Goal: Transaction & Acquisition: Purchase product/service

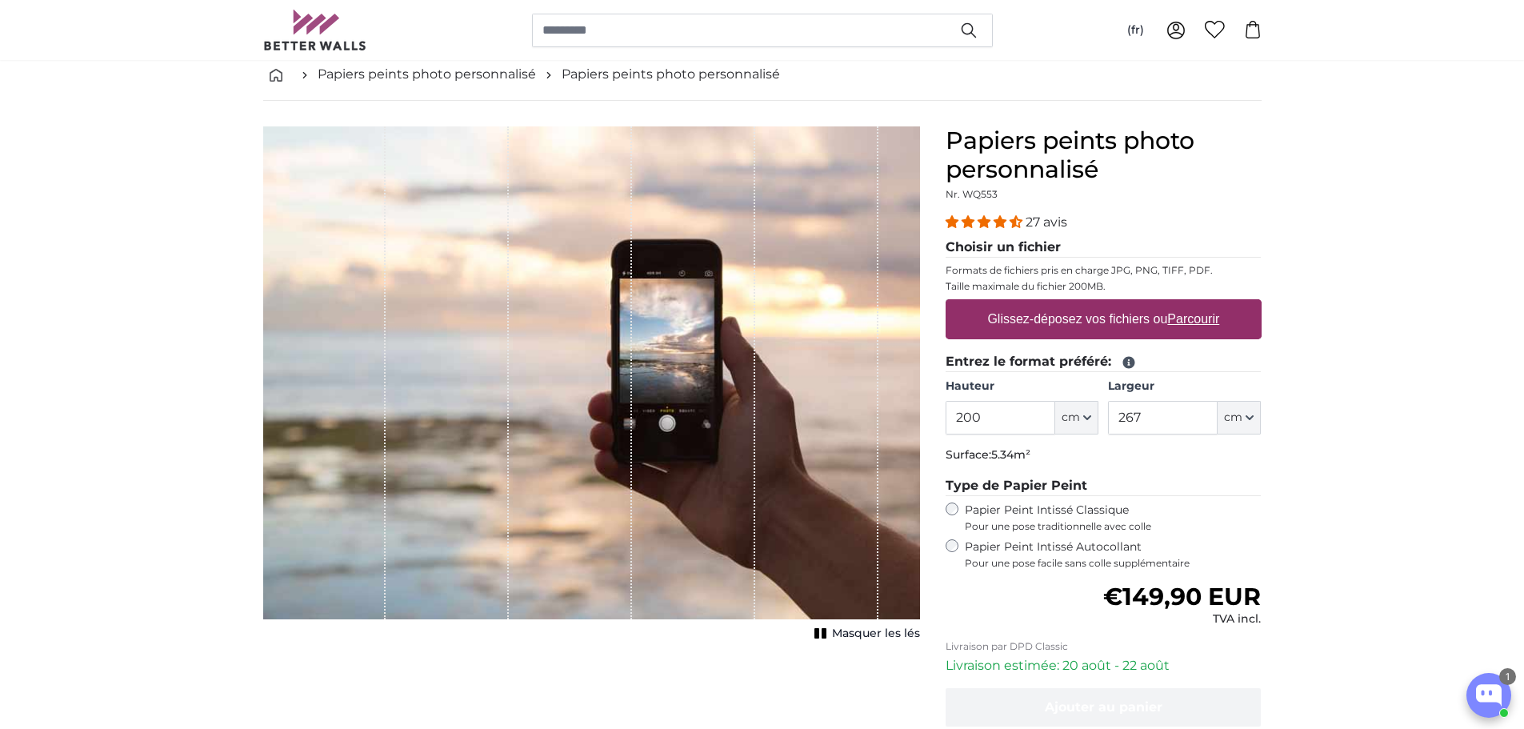
scroll to position [160, 0]
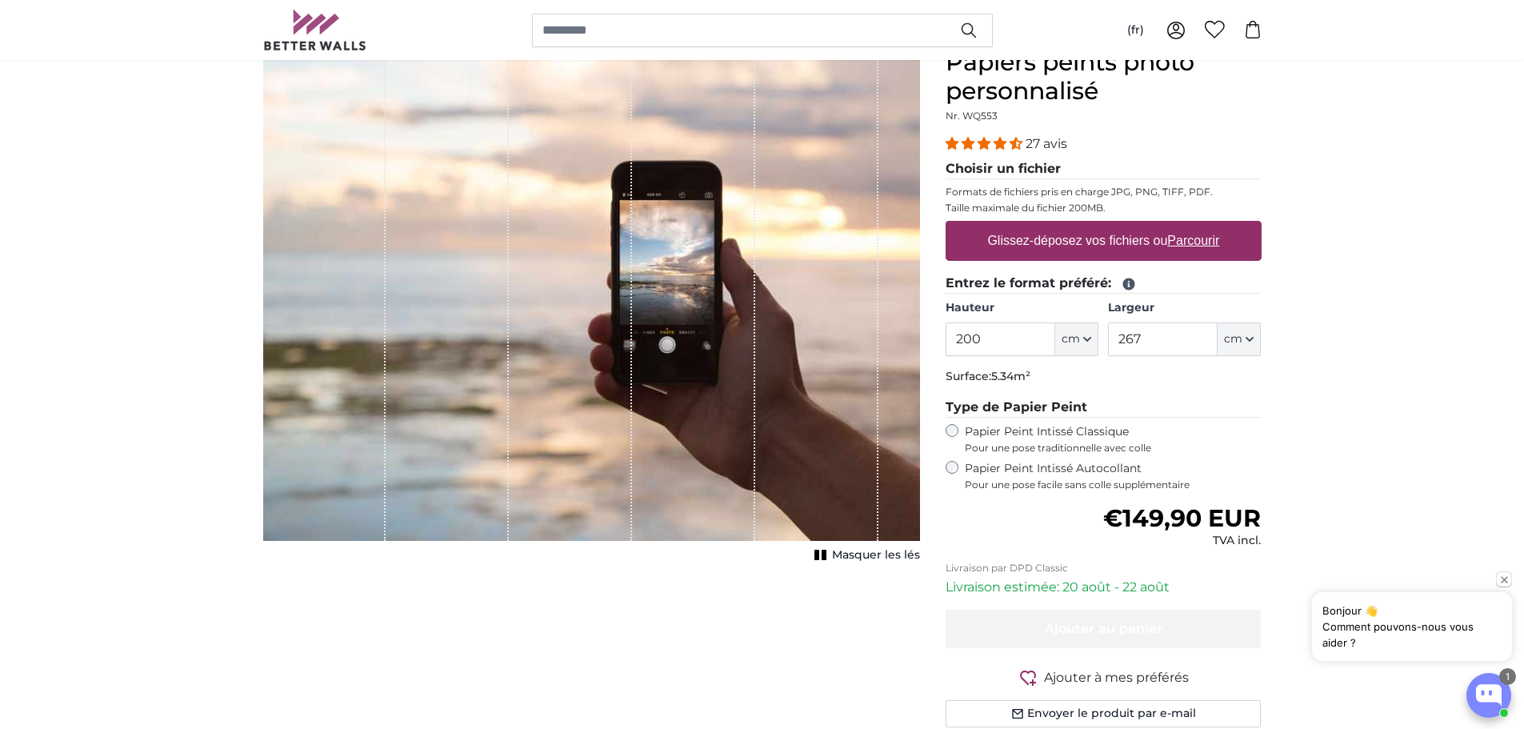
click at [995, 331] on input "200" at bounding box center [1000, 339] width 110 height 34
drag, startPoint x: 995, startPoint y: 331, endPoint x: 946, endPoint y: 337, distance: 49.1
click at [946, 337] on input "200" at bounding box center [1000, 339] width 110 height 34
type input "250"
click at [1157, 335] on input "267" at bounding box center [1163, 339] width 110 height 34
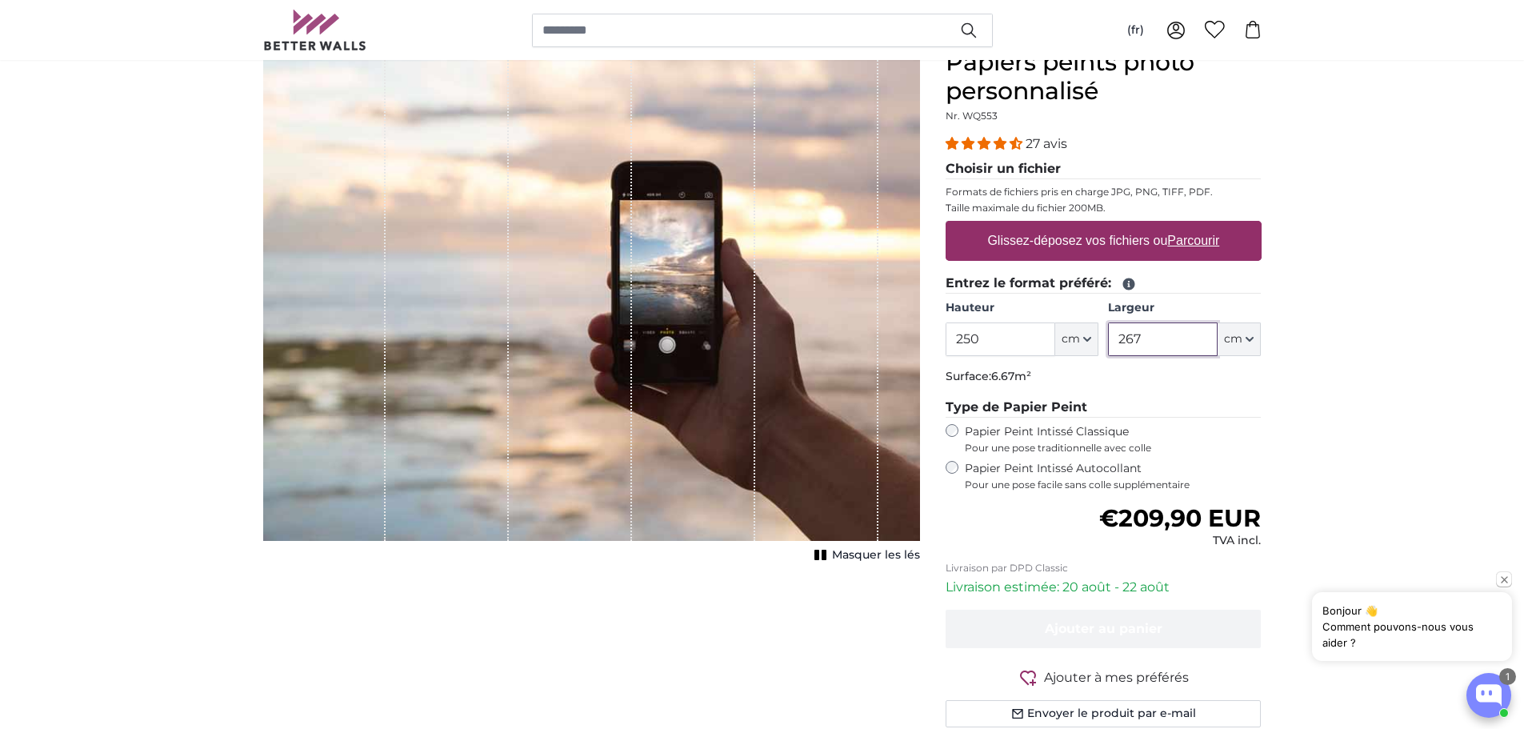
drag, startPoint x: 1157, startPoint y: 335, endPoint x: 1102, endPoint y: 337, distance: 55.2
click at [1102, 337] on div "Hauteur 250 ft cm Centimeter (cm) Inches (inch) Feet (ft. in.) Largeur 267 ft c…" at bounding box center [1103, 328] width 316 height 56
type input "400"
click at [1109, 449] on span "Pour une pose traditionnelle avec colle" at bounding box center [1112, 447] width 297 height 13
